Goal: Task Accomplishment & Management: Use online tool/utility

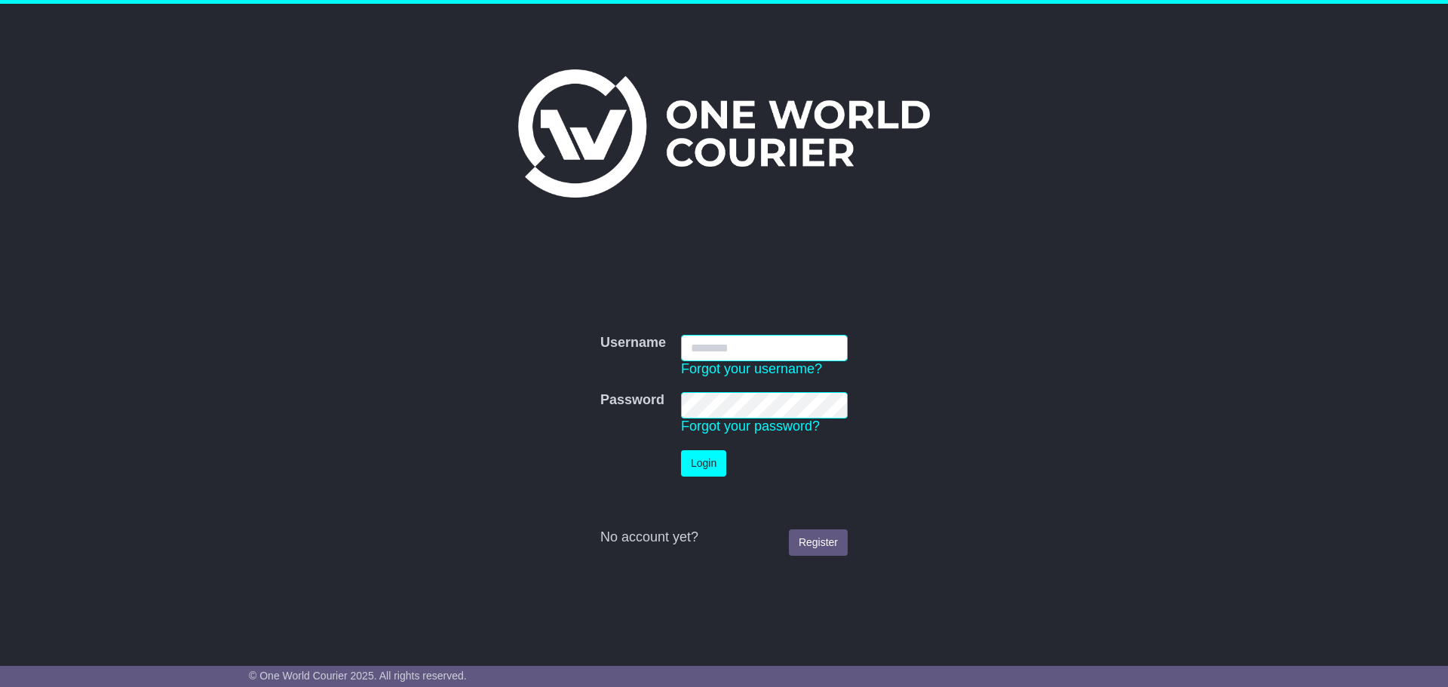
type input "**********"
click at [704, 456] on button "Login" at bounding box center [703, 463] width 45 height 26
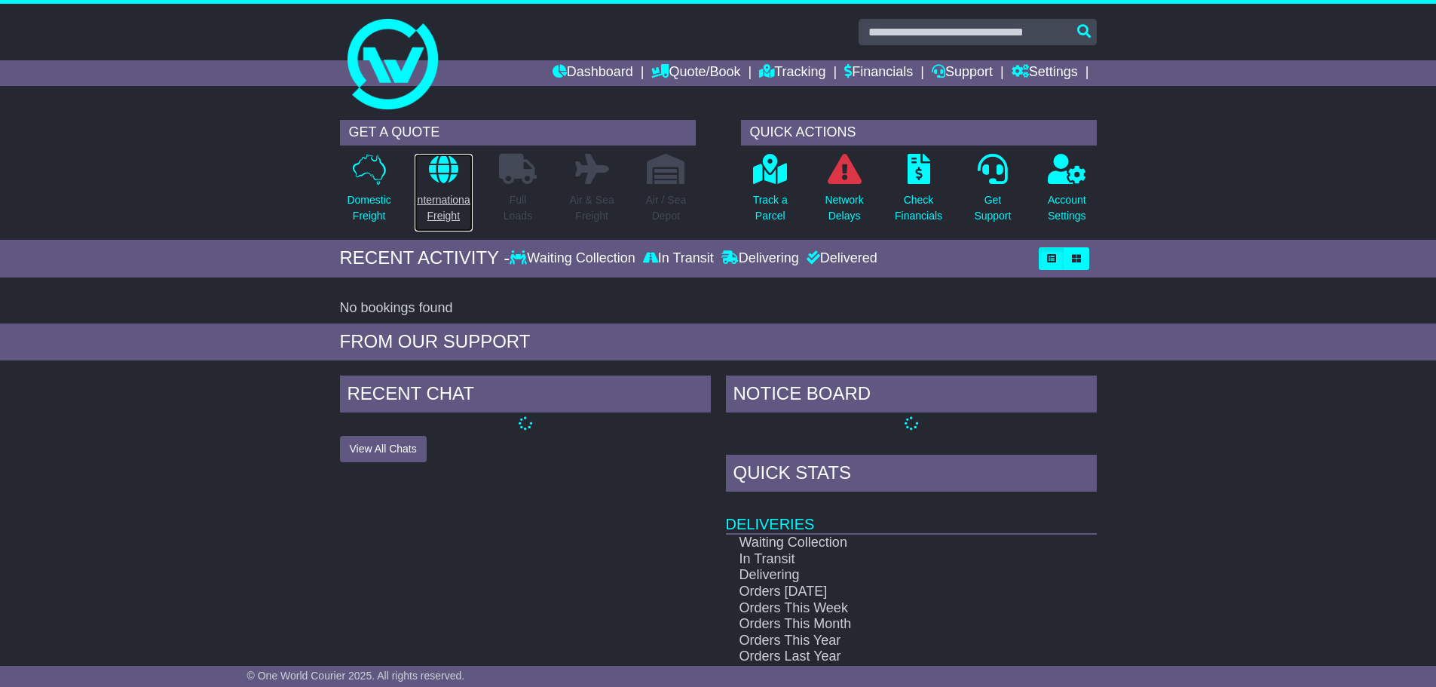
click at [436, 200] on p "International Freight" at bounding box center [444, 208] width 58 height 32
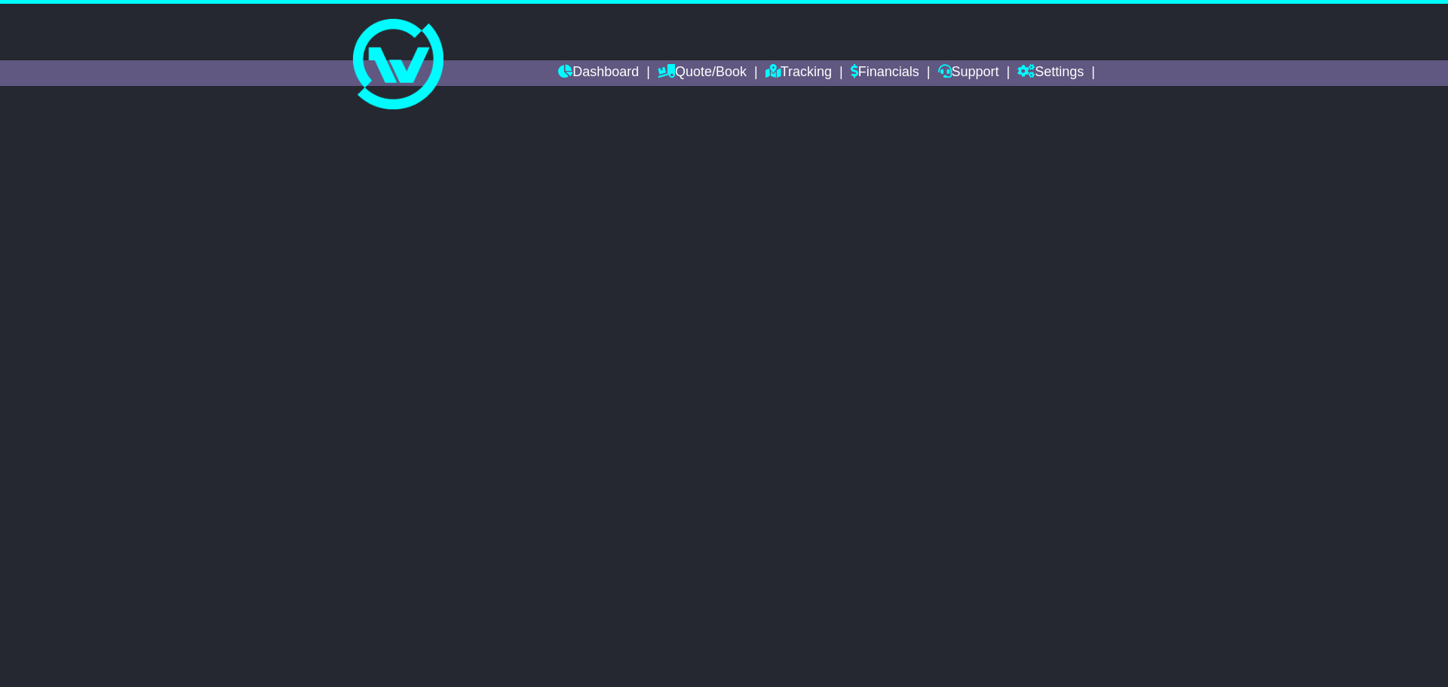
click at [614, 411] on div "Switch to the old dashboard Get Quotes $ No warranty 3" at bounding box center [724, 376] width 1448 height 529
click at [578, 75] on link "Dashboard" at bounding box center [598, 73] width 81 height 26
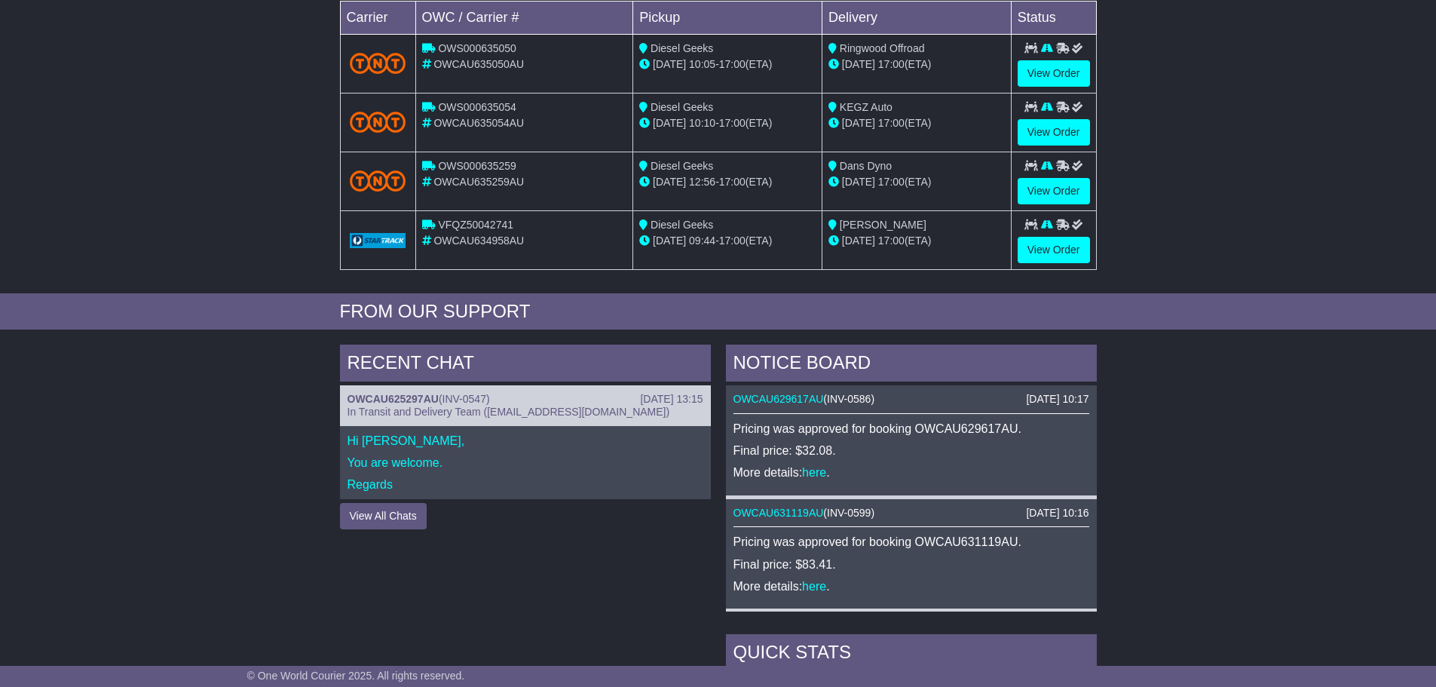
scroll to position [252, 0]
